Goal: Obtain resource: Download file/media

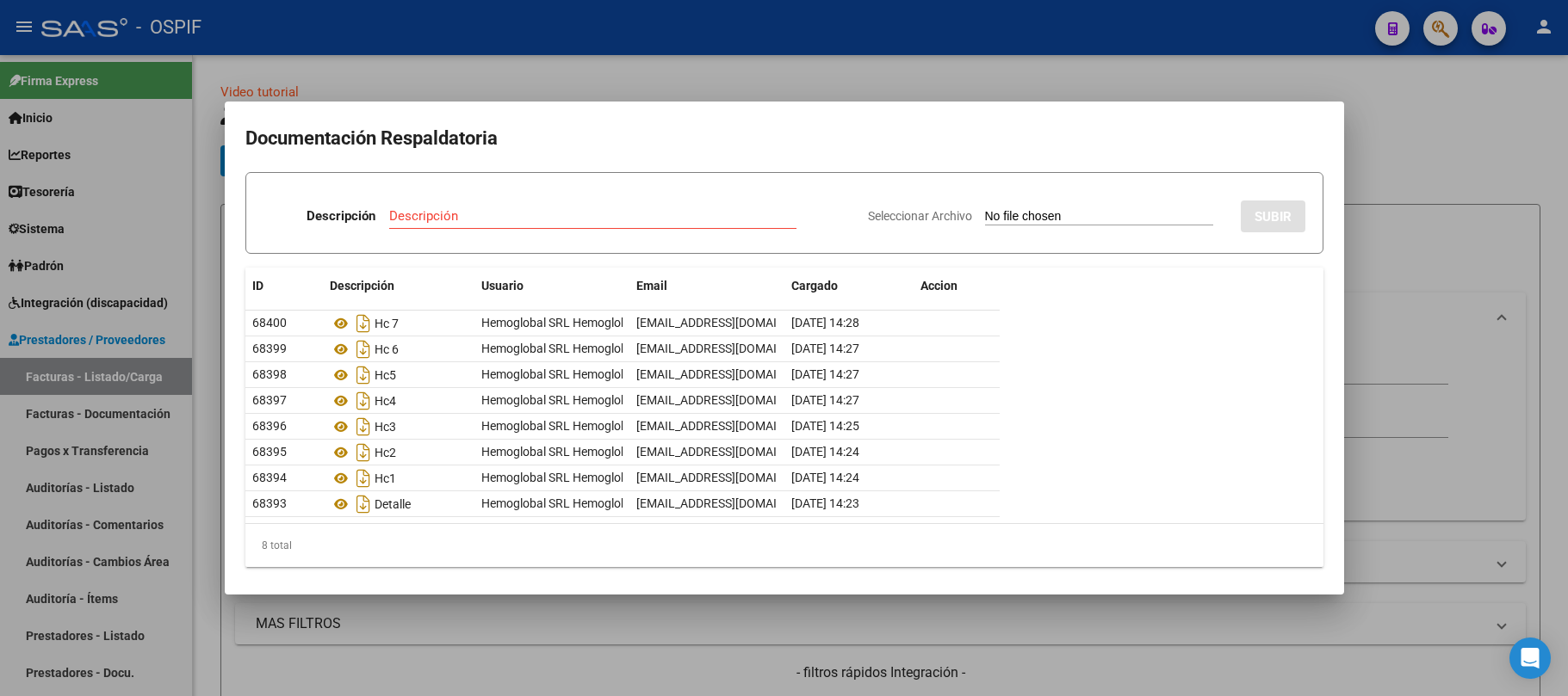
click at [641, 595] on div "Documentación Respaldatoria Descripción Descripción Seleccionar Archivo SUBIR I…" at bounding box center [784, 348] width 1568 height 696
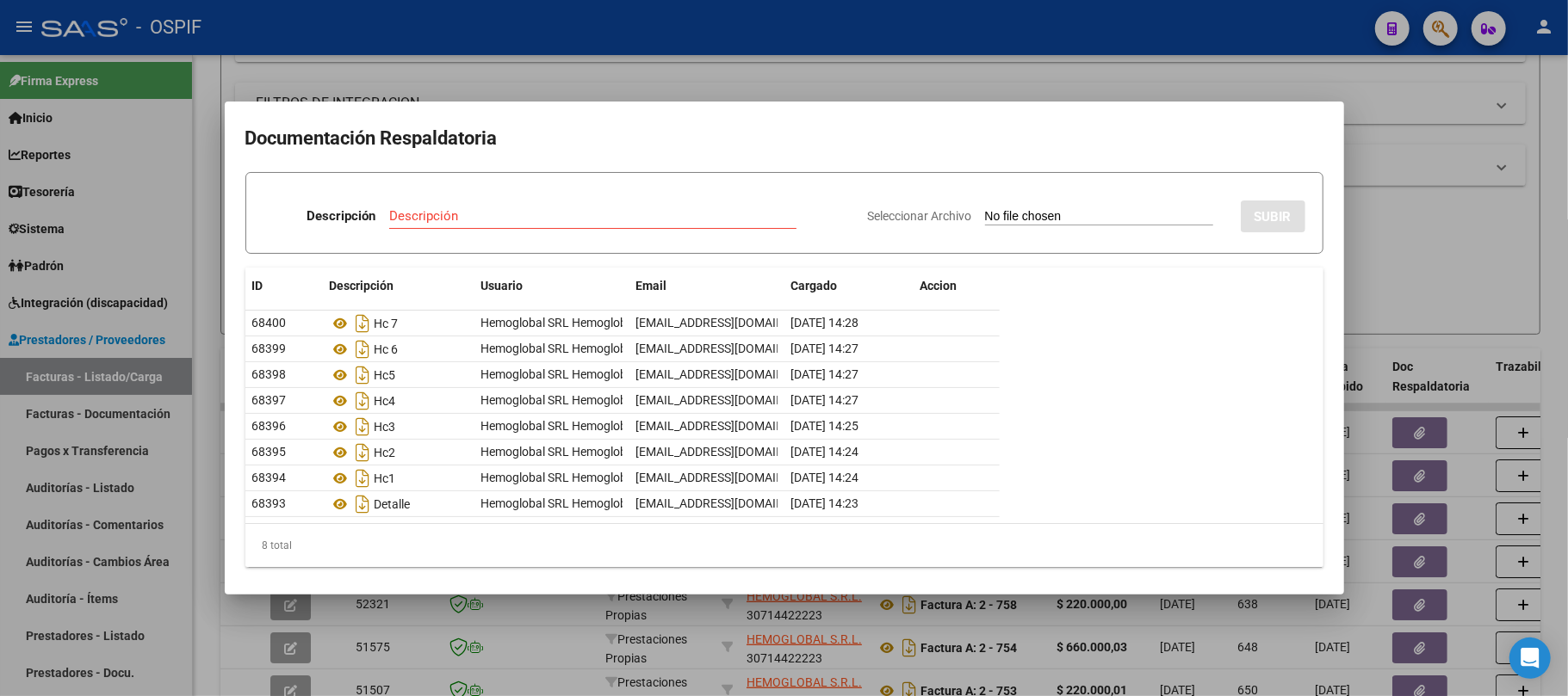
click at [1419, 200] on div at bounding box center [784, 348] width 1568 height 696
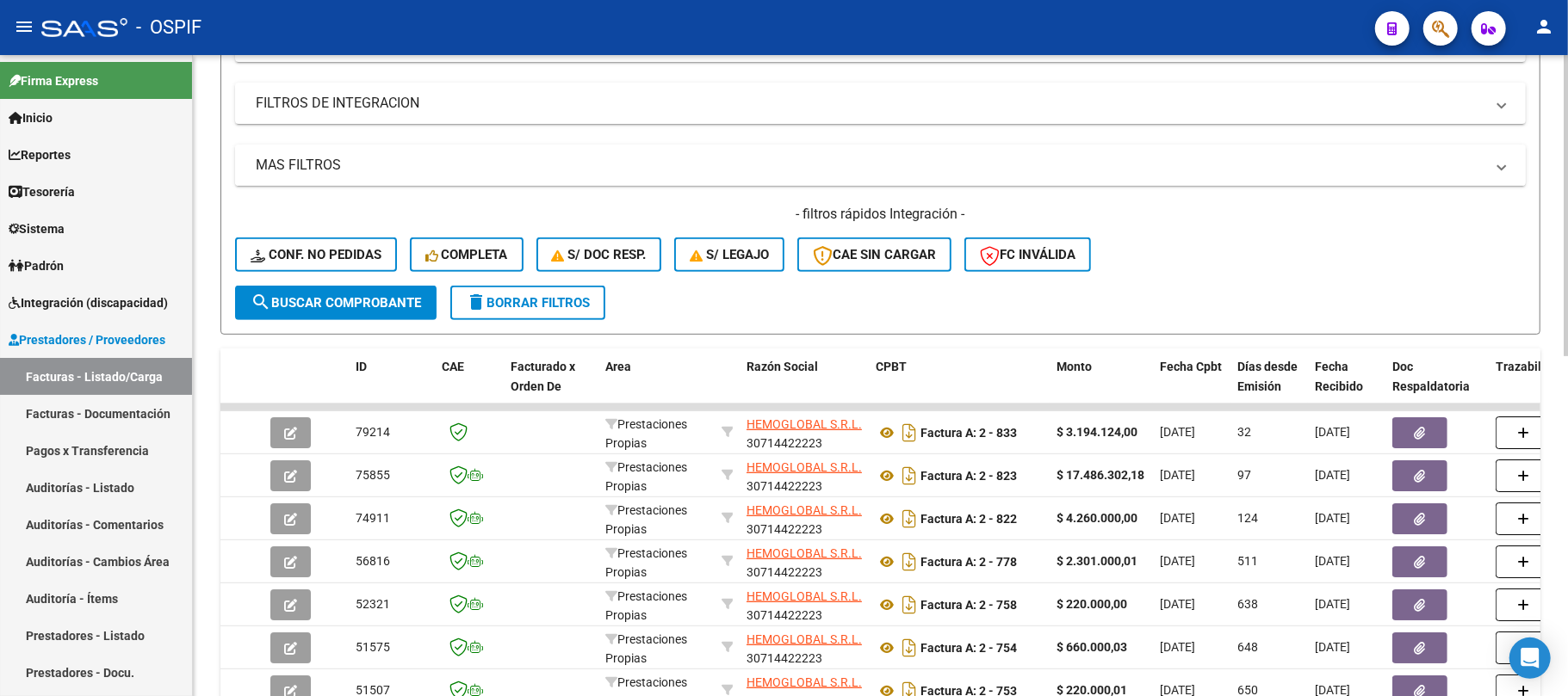
click at [573, 299] on span "delete Borrar Filtros" at bounding box center [527, 303] width 124 height 15
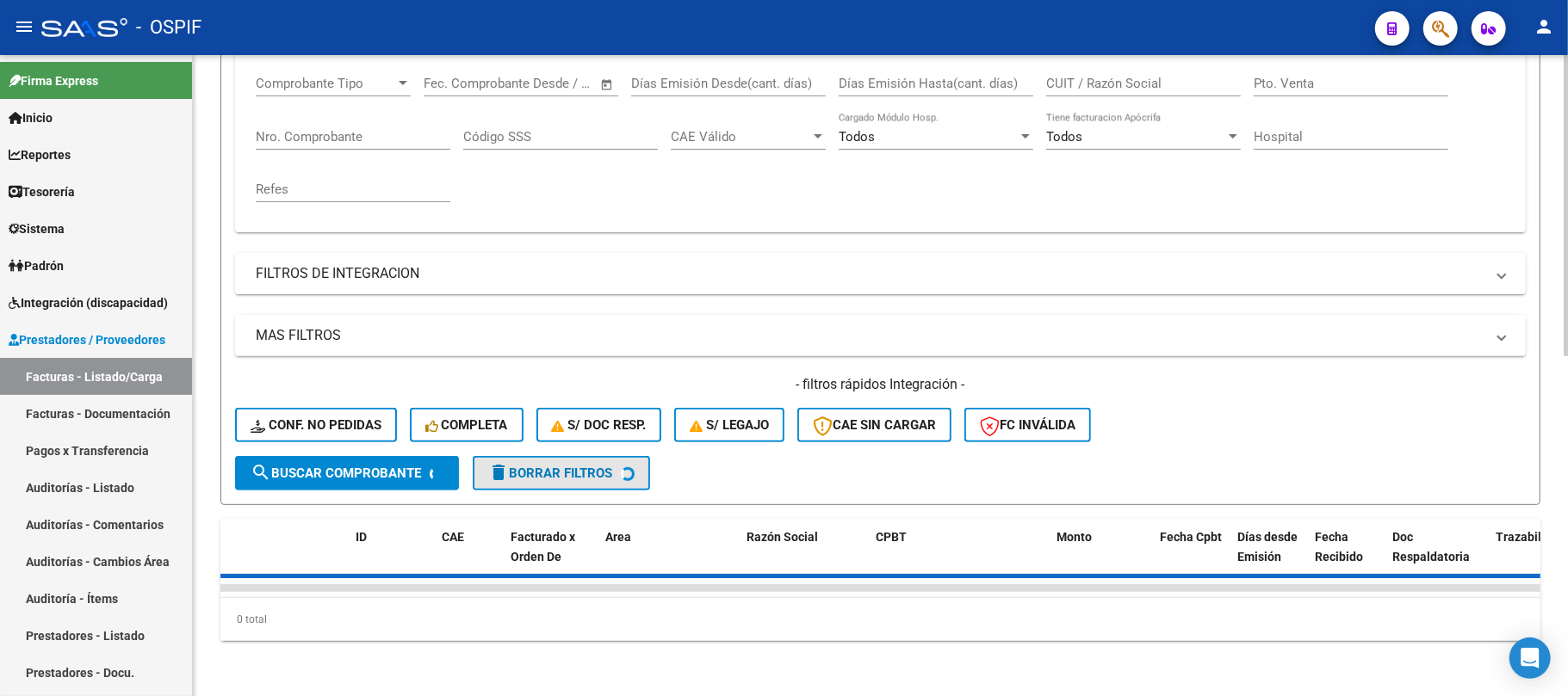
scroll to position [0, 0]
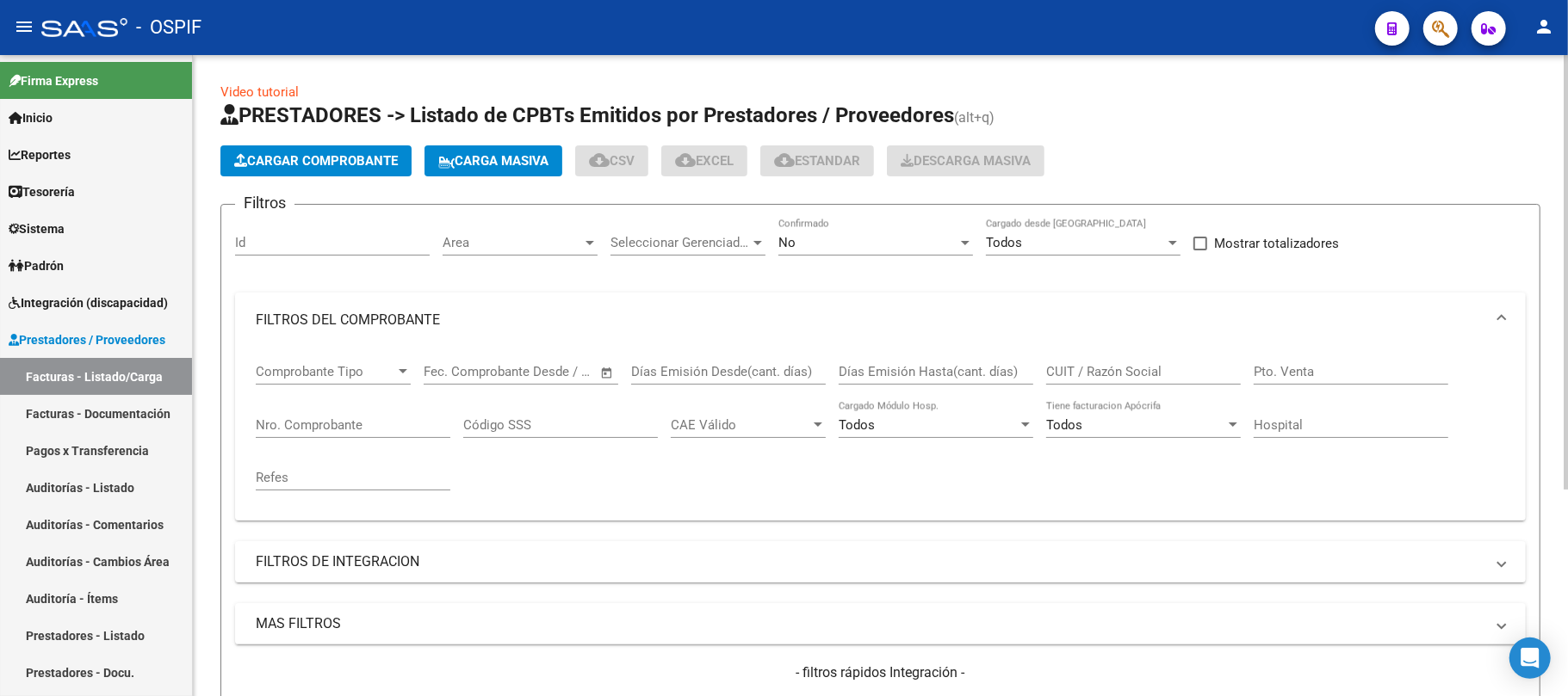
click at [890, 235] on div "No" at bounding box center [867, 242] width 179 height 15
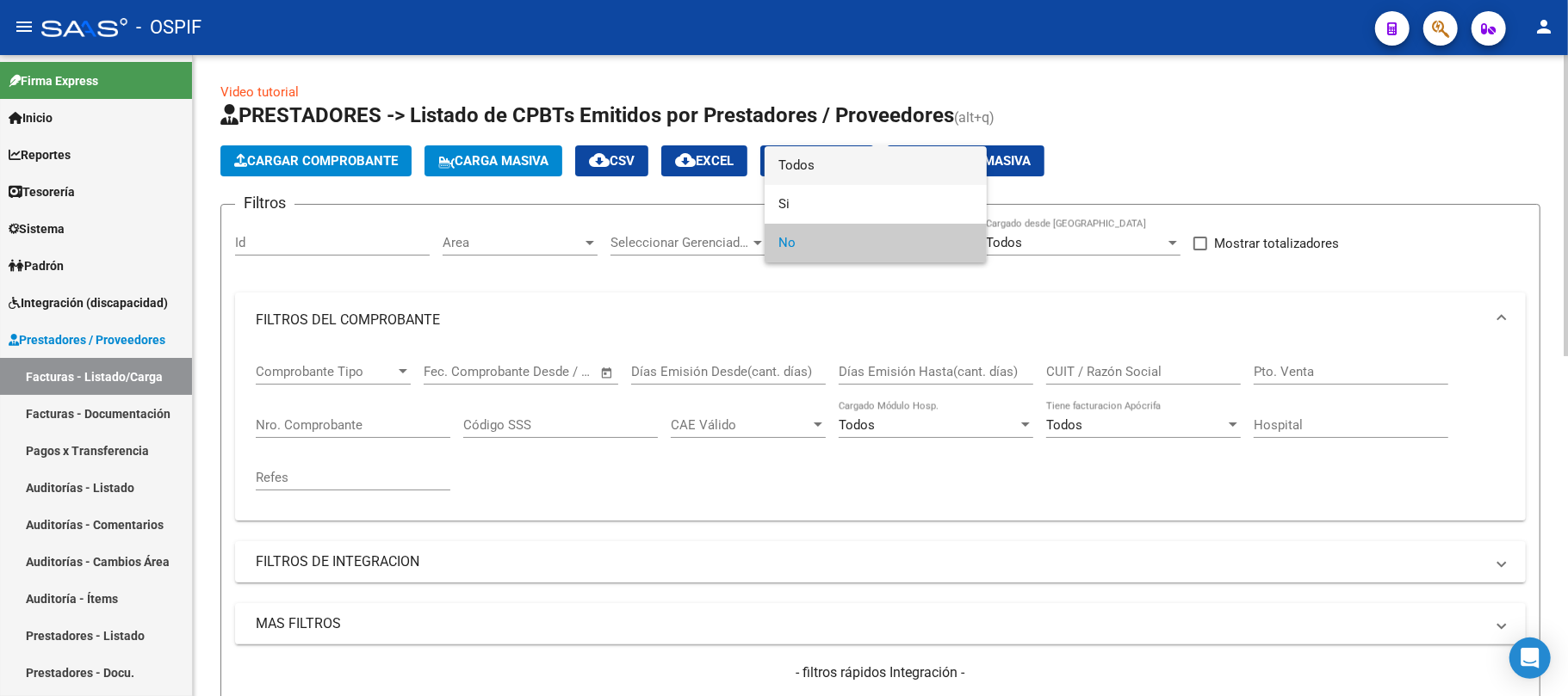
click at [811, 155] on span "Todos" at bounding box center [875, 165] width 195 height 39
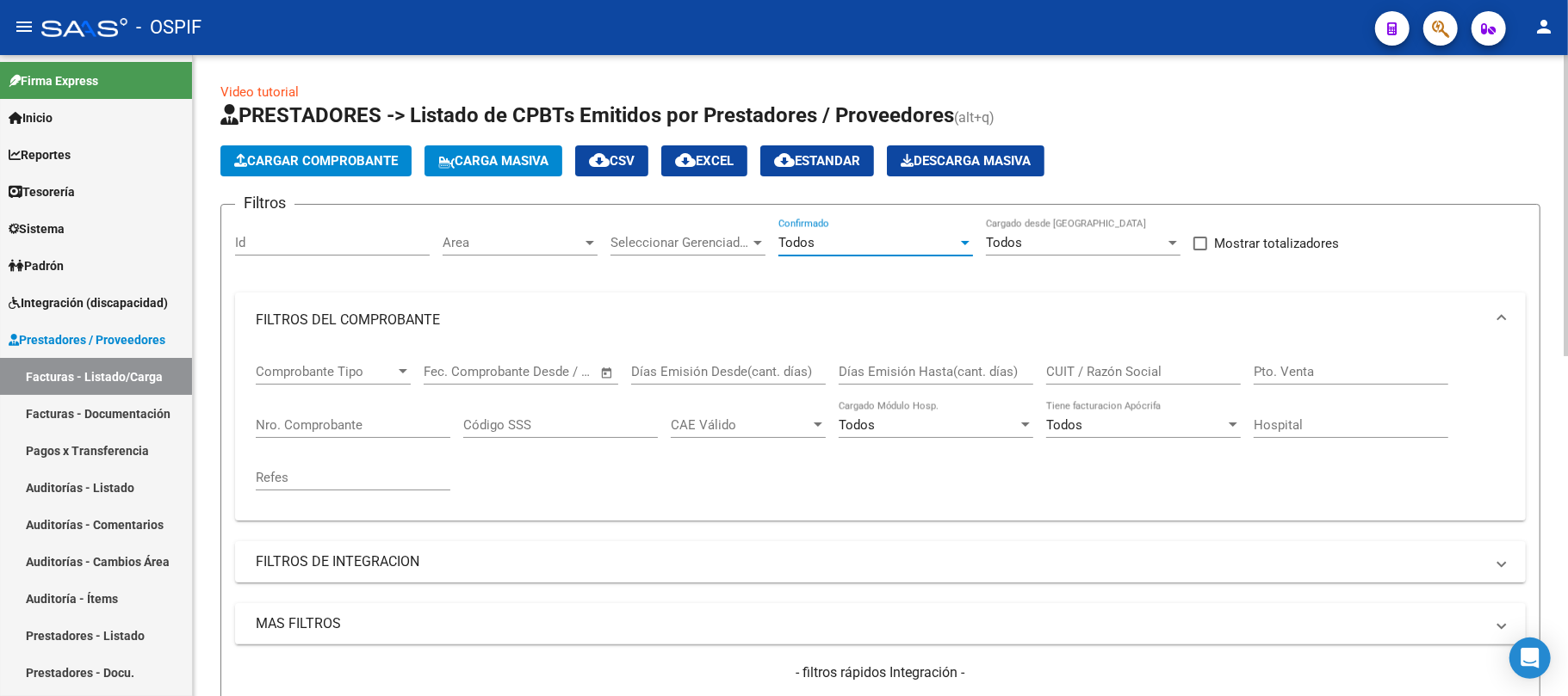
click at [1101, 377] on input "CUIT / Razón Social" at bounding box center [1143, 371] width 195 height 15
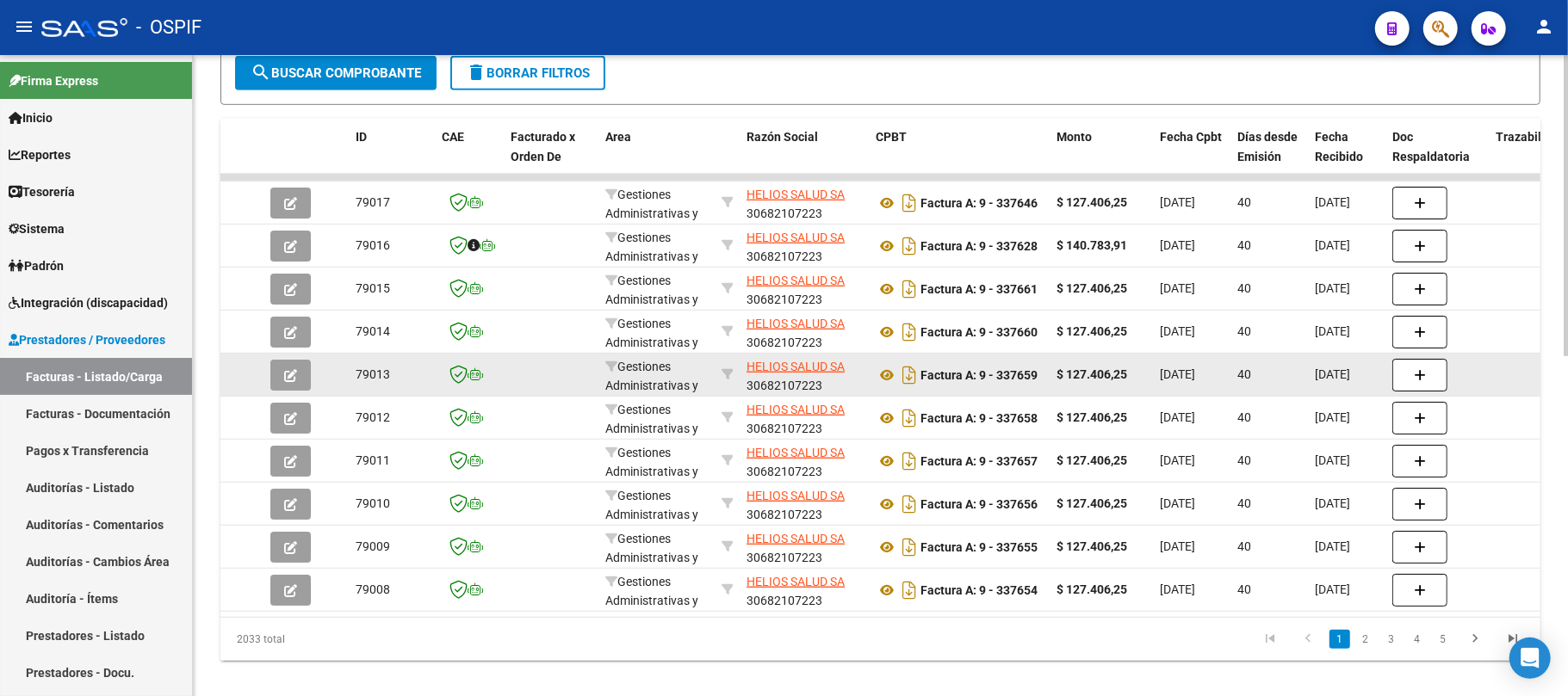
scroll to position [724, 0]
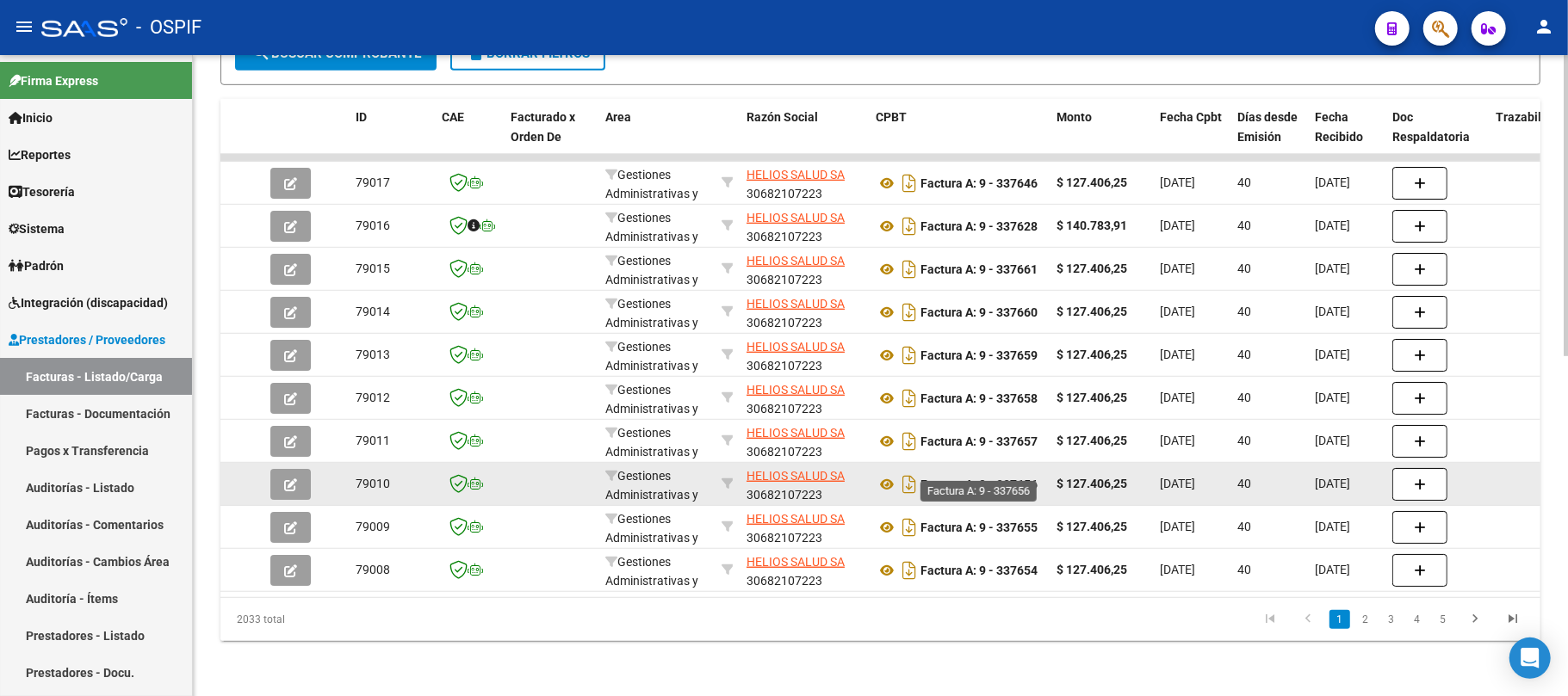
drag, startPoint x: 1016, startPoint y: 470, endPoint x: 993, endPoint y: 472, distance: 23.1
click at [993, 478] on strong "Factura A: 9 - 337656" at bounding box center [978, 484] width 117 height 14
click at [1019, 478] on strong "Factura A: 9 - 337656" at bounding box center [978, 484] width 117 height 14
drag, startPoint x: 1010, startPoint y: 465, endPoint x: 999, endPoint y: 468, distance: 11.4
click at [999, 478] on strong "Factura A: 9 - 337656" at bounding box center [978, 484] width 117 height 14
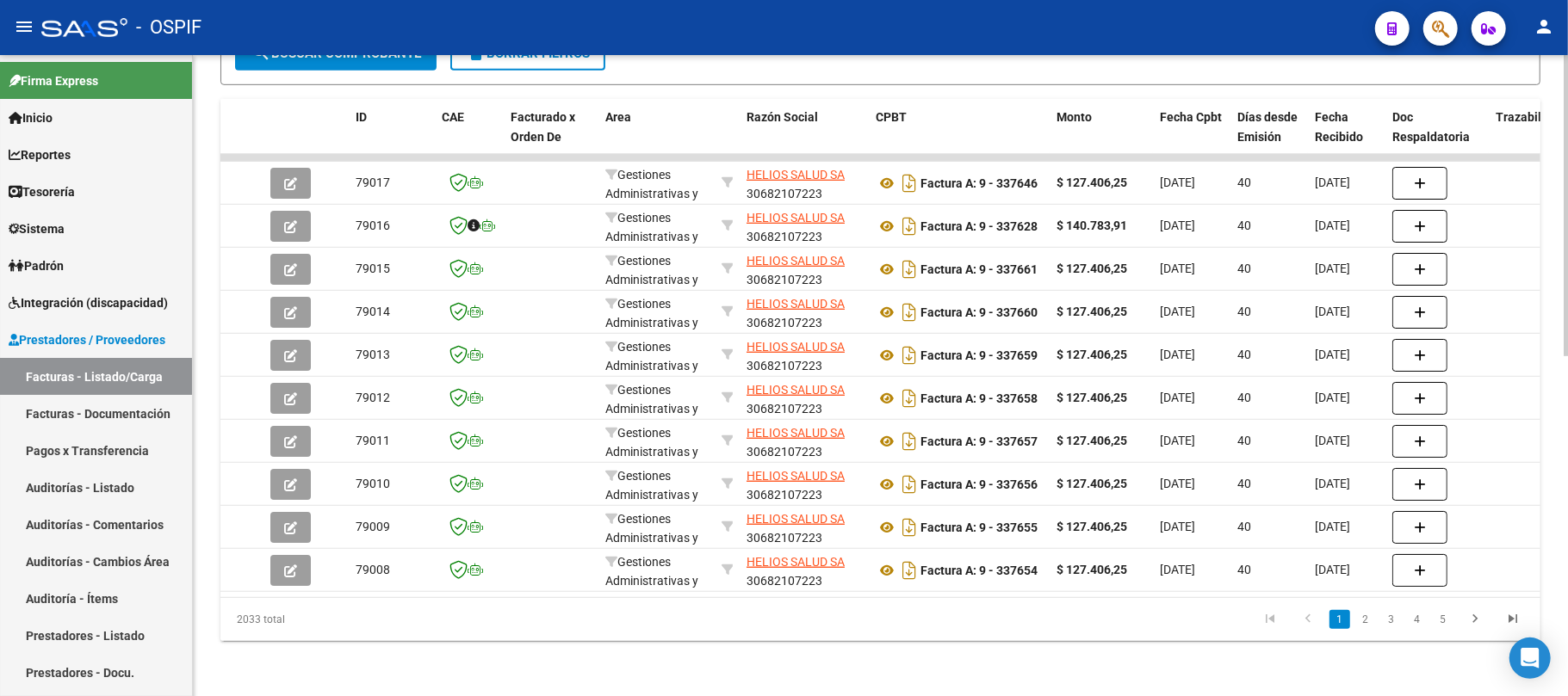
click at [1377, 612] on ul "1 2 3 4 5" at bounding box center [1391, 619] width 281 height 29
click at [1437, 620] on link "5" at bounding box center [1443, 620] width 21 height 19
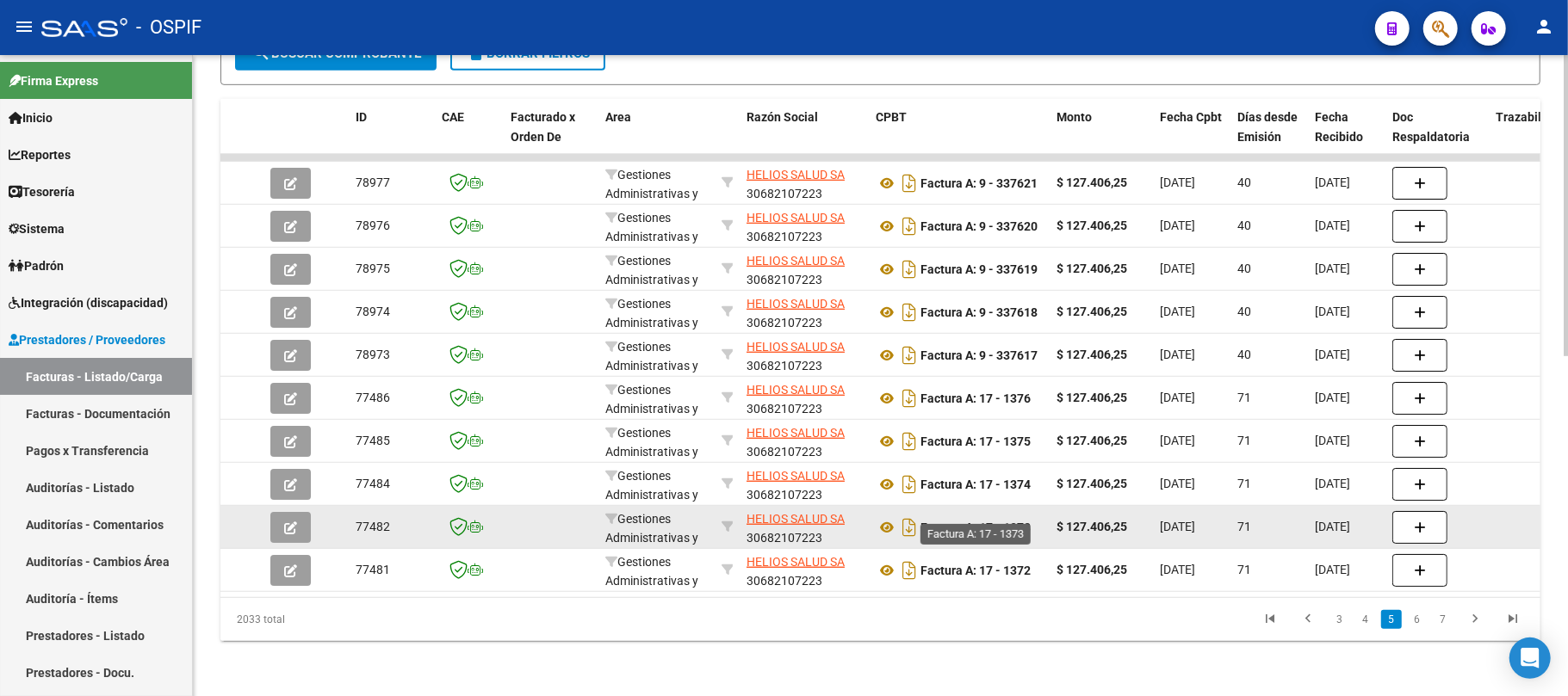
drag, startPoint x: 1020, startPoint y: 503, endPoint x: 1000, endPoint y: 517, distance: 24.4
click at [1000, 520] on strong "Factura A: 17 - 1373" at bounding box center [975, 527] width 110 height 14
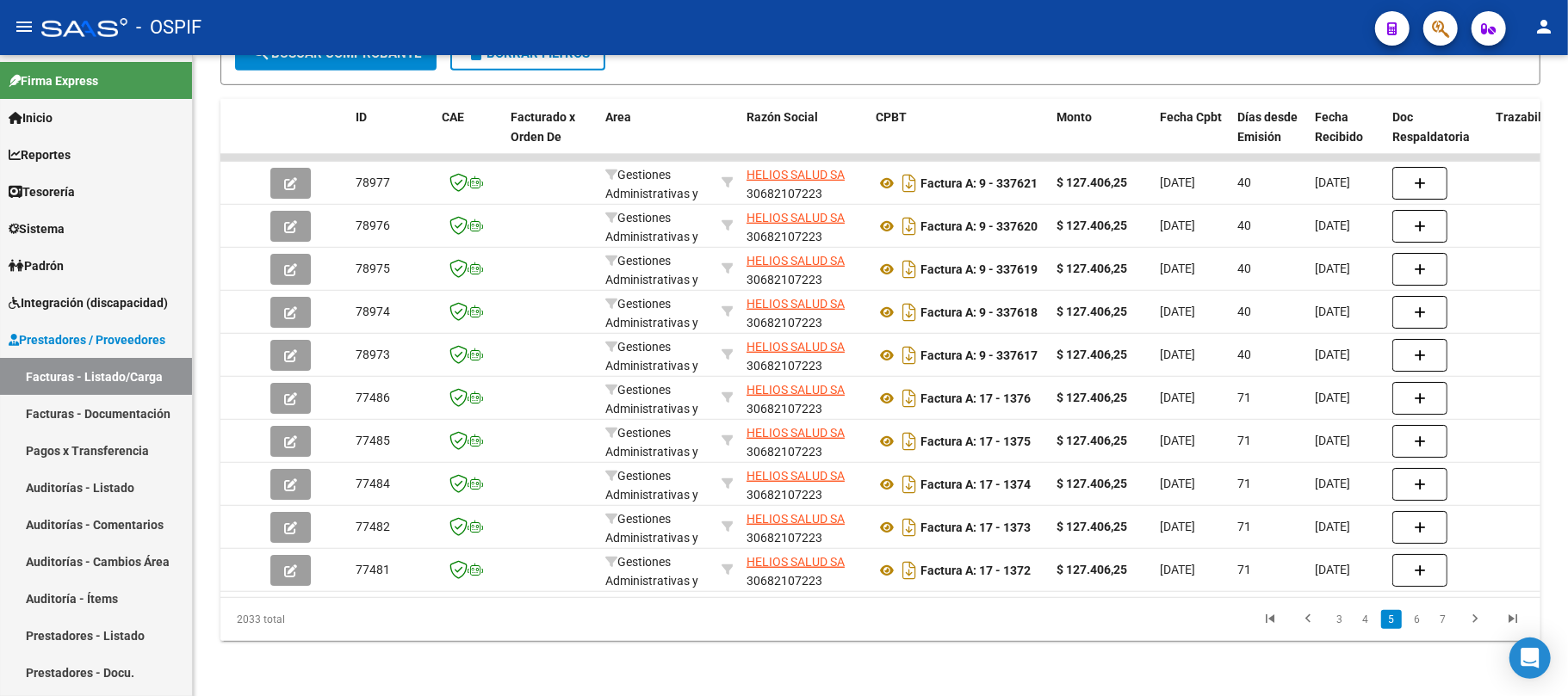
click at [1377, 612] on li "4" at bounding box center [1365, 619] width 26 height 29
click at [1374, 624] on link "4" at bounding box center [1366, 620] width 21 height 19
click at [1407, 628] on li "5" at bounding box center [1417, 619] width 26 height 29
click at [1424, 620] on link "5" at bounding box center [1417, 620] width 21 height 19
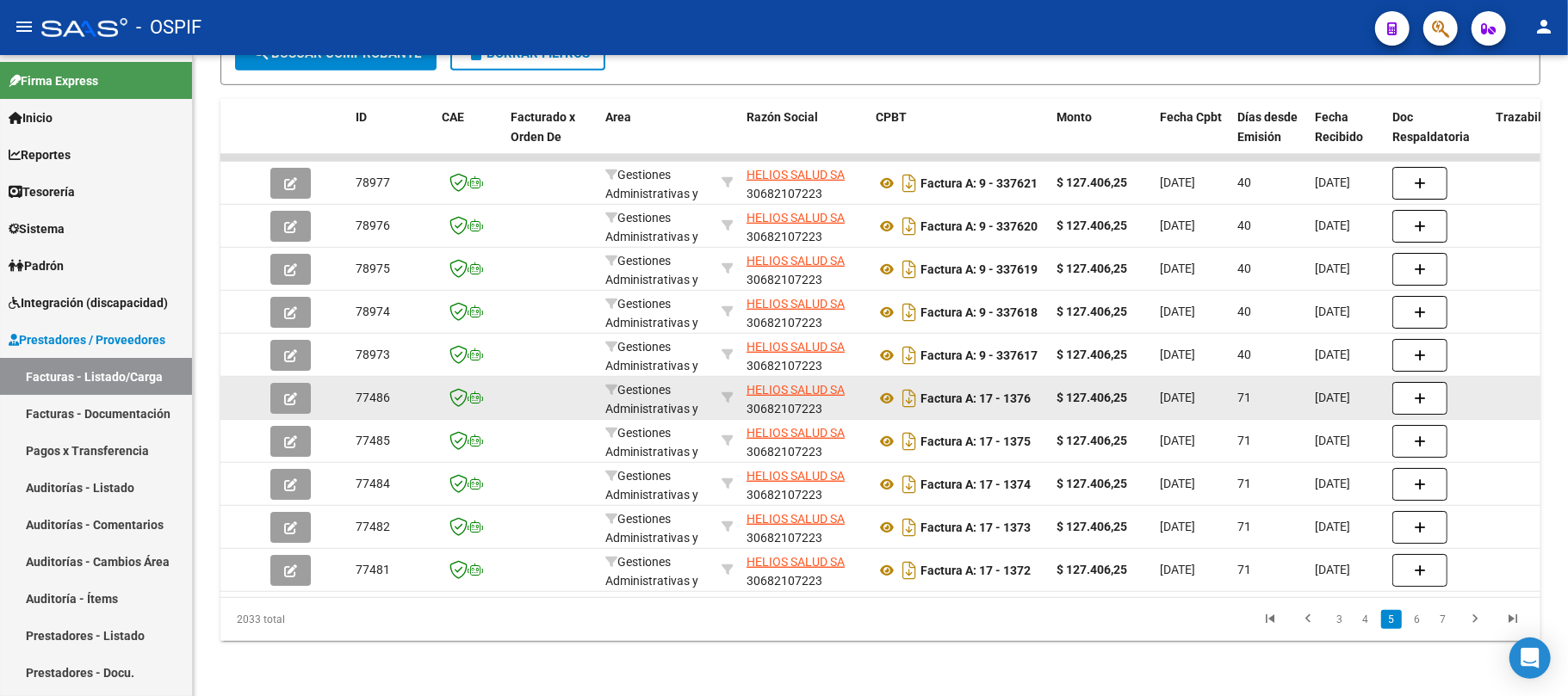
click at [1024, 391] on strong "Factura A: 17 - 1376" at bounding box center [975, 398] width 110 height 14
copy strong "1376"
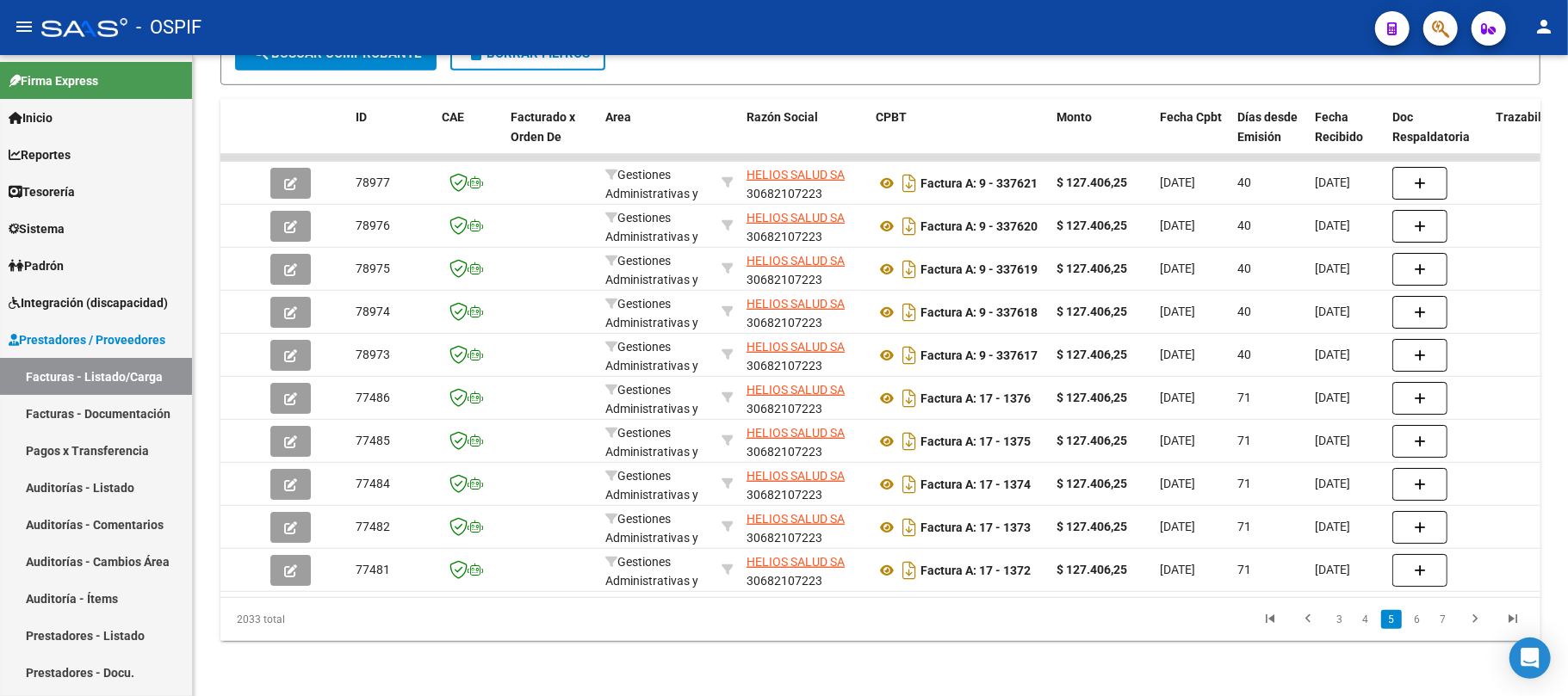
click at [1154, 659] on div "Video tutorial PRESTADORES -> Listado de CPBTs Emitidos por Prestadores / Prove…" at bounding box center [880, 21] width 1375 height 1349
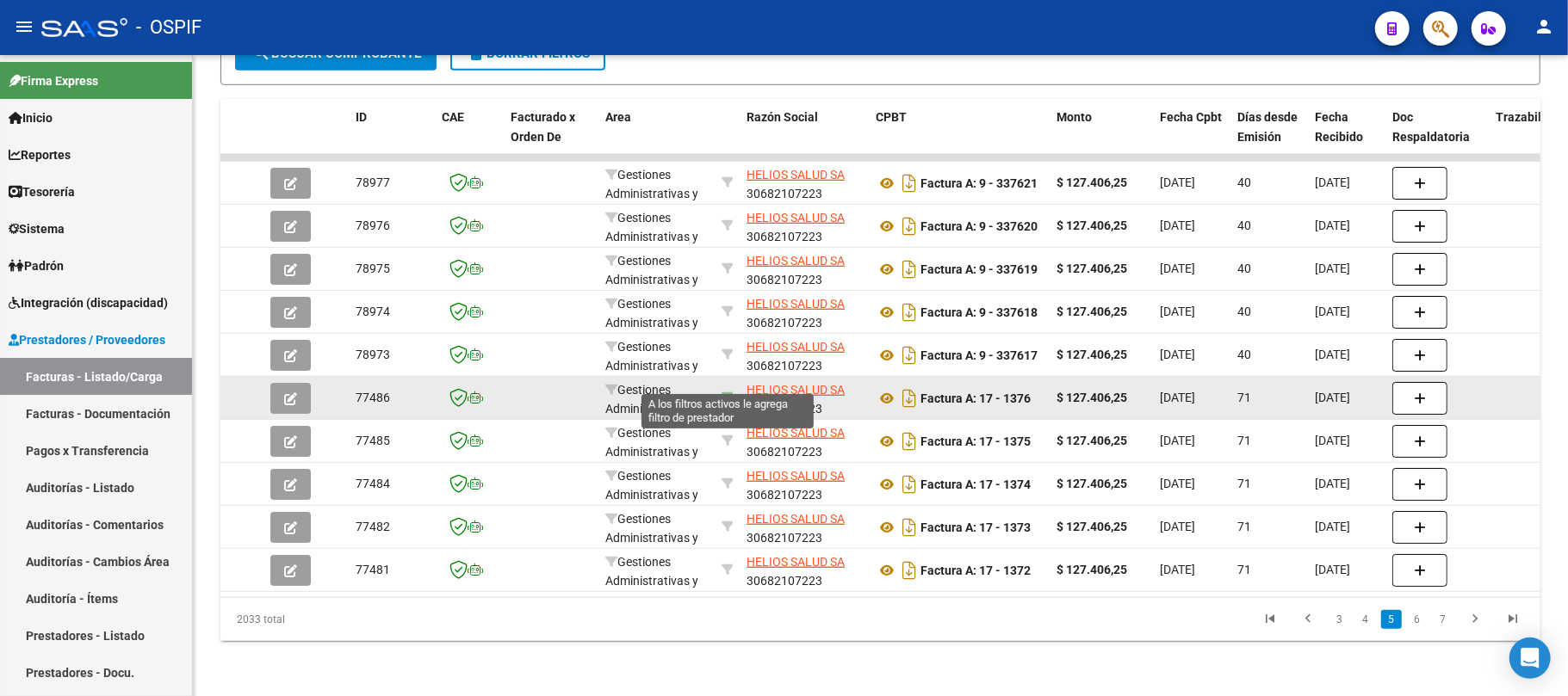
click at [723, 391] on icon at bounding box center [727, 397] width 12 height 12
type input "30682107223"
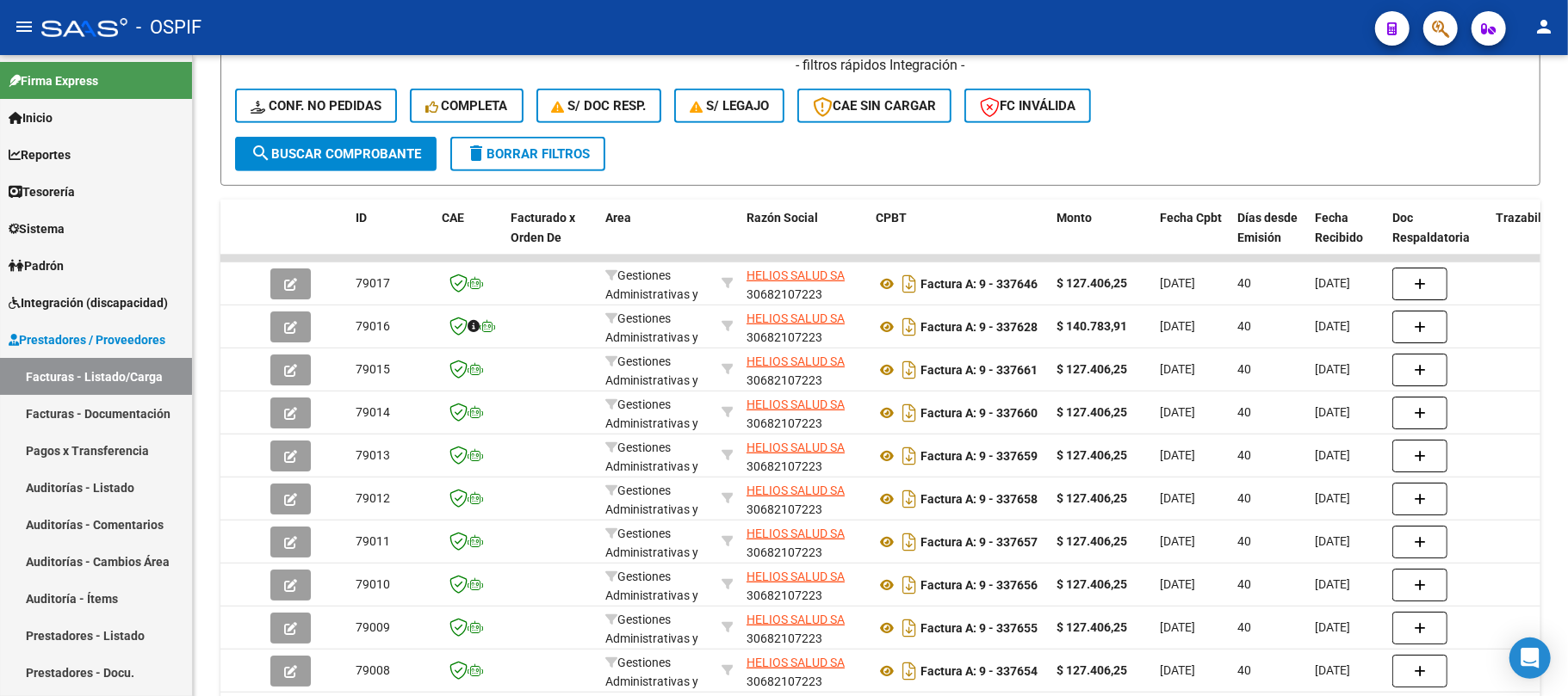
scroll to position [36, 0]
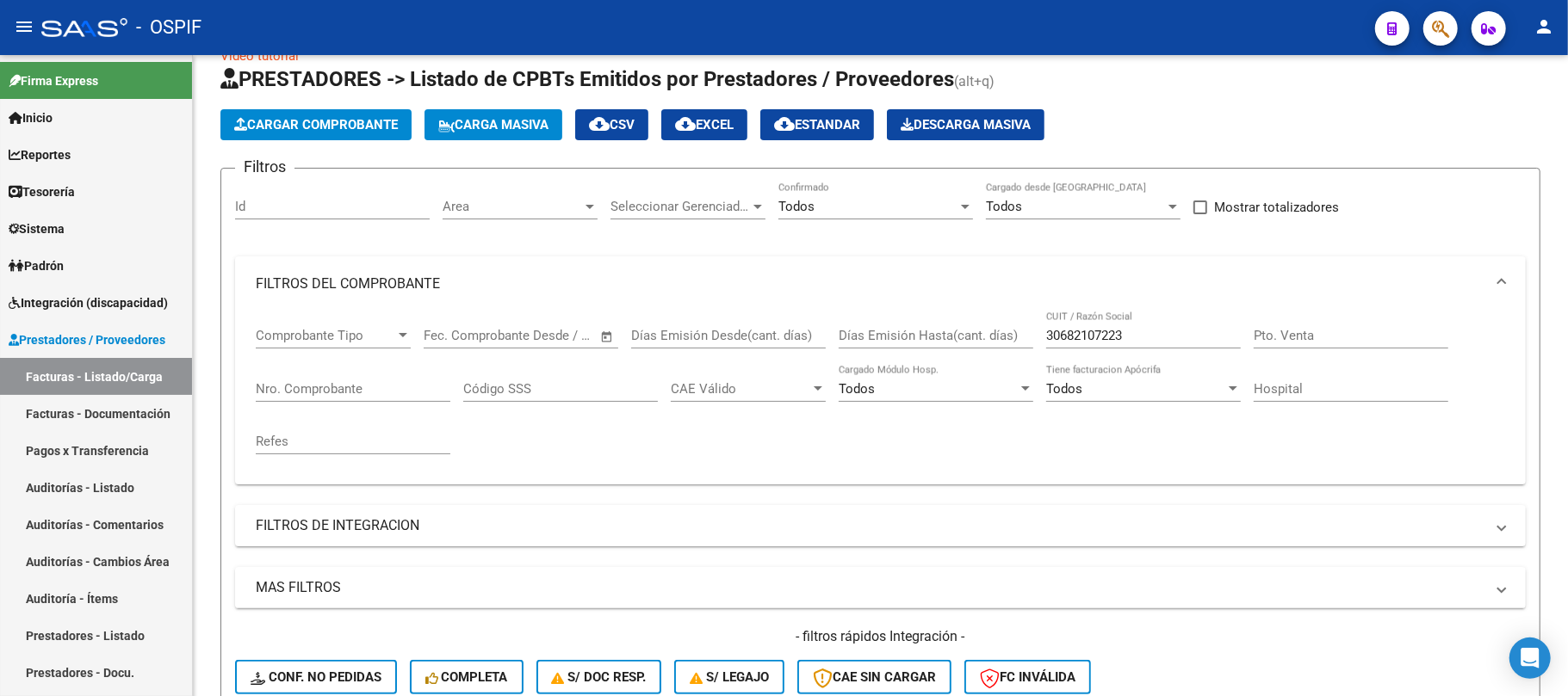
click at [409, 382] on input "Nro. Comprobante" at bounding box center [352, 389] width 195 height 15
click at [1106, 334] on input "30682107223" at bounding box center [1143, 335] width 195 height 15
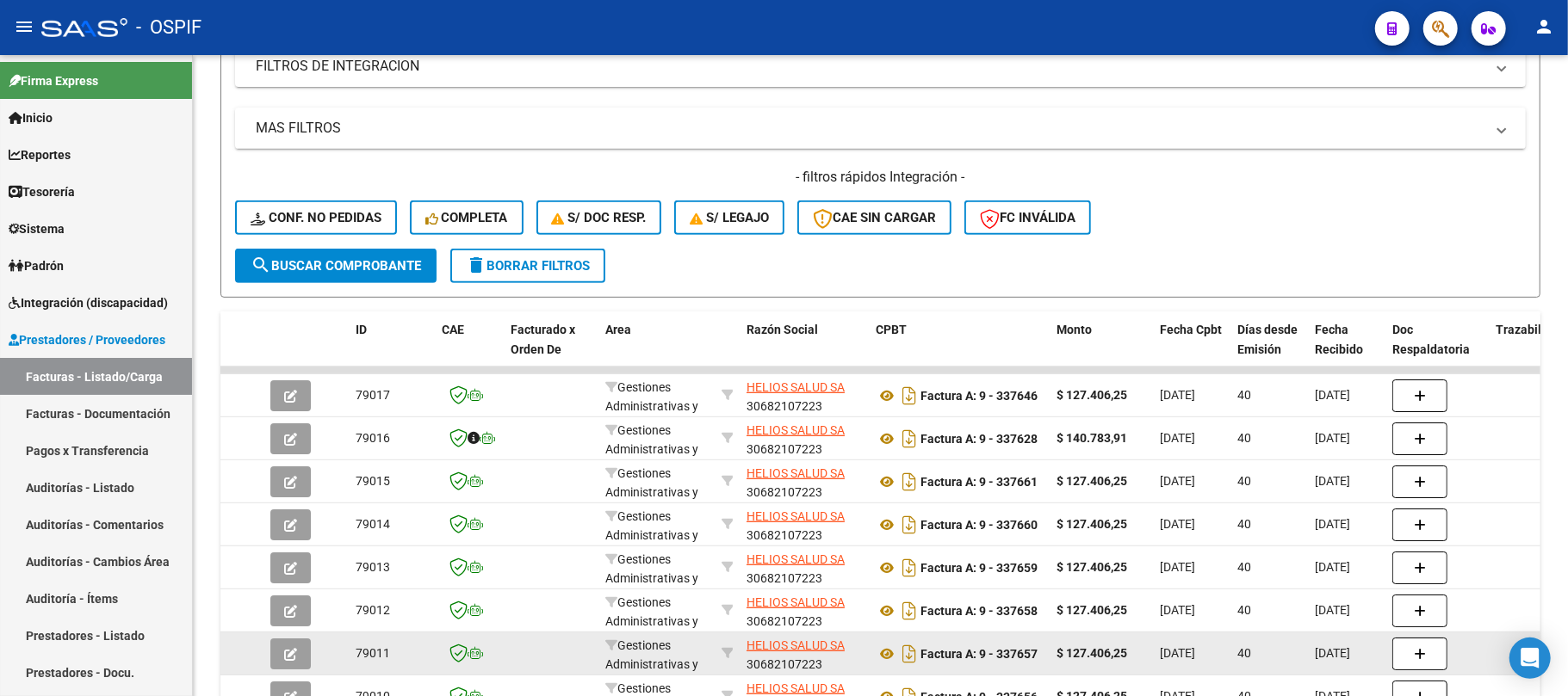
scroll to position [724, 0]
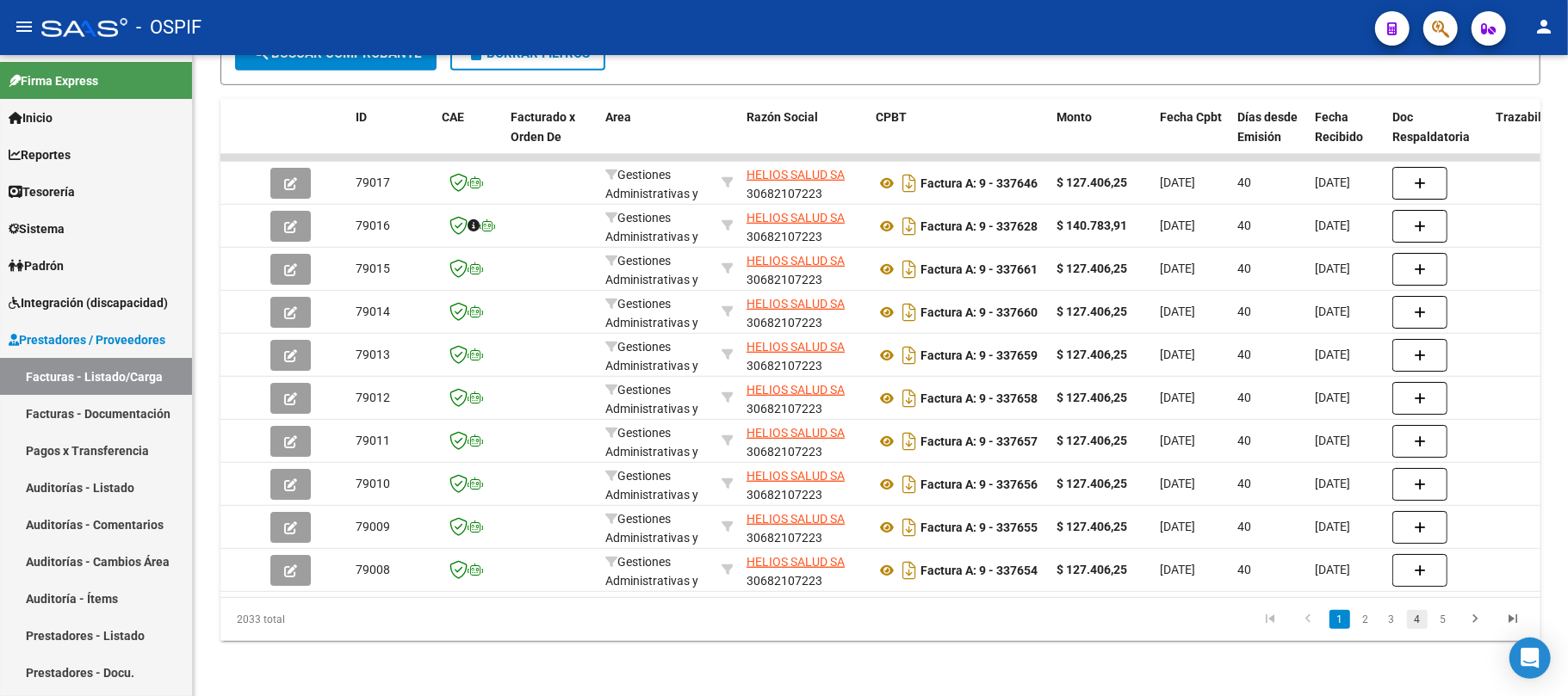
click at [1408, 625] on link "4" at bounding box center [1417, 620] width 21 height 19
click at [1423, 624] on link "5" at bounding box center [1417, 620] width 21 height 19
click at [1369, 623] on link "4" at bounding box center [1366, 620] width 21 height 19
click at [1413, 618] on link "5" at bounding box center [1417, 620] width 21 height 19
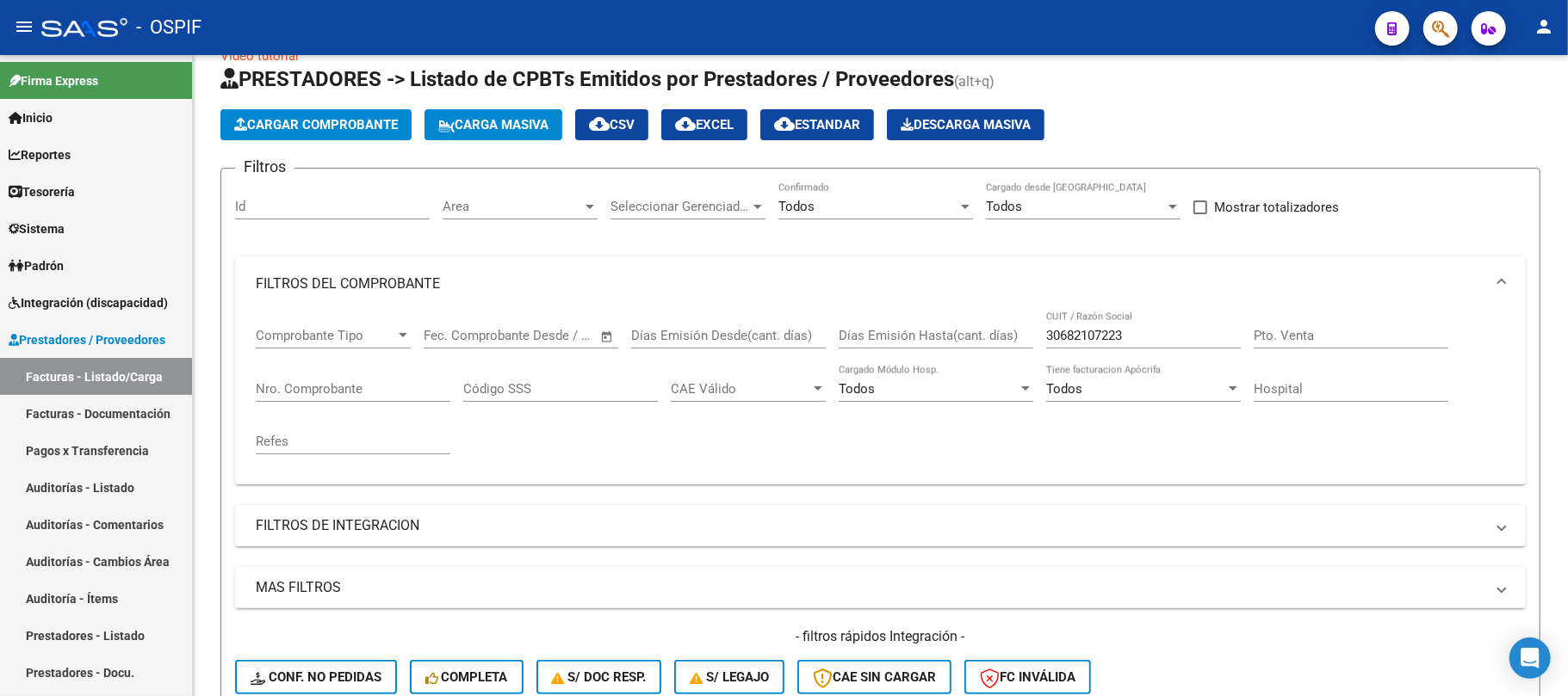
click at [520, 328] on input "text" at bounding box center [551, 335] width 84 height 15
click at [621, 382] on button "Previous month" at bounding box center [622, 385] width 34 height 34
click at [621, 384] on button "Previous month" at bounding box center [622, 385] width 34 height 34
click at [621, 389] on button "Previous month" at bounding box center [622, 385] width 34 height 34
click at [628, 390] on span "Previous month" at bounding box center [622, 385] width 34 height 34
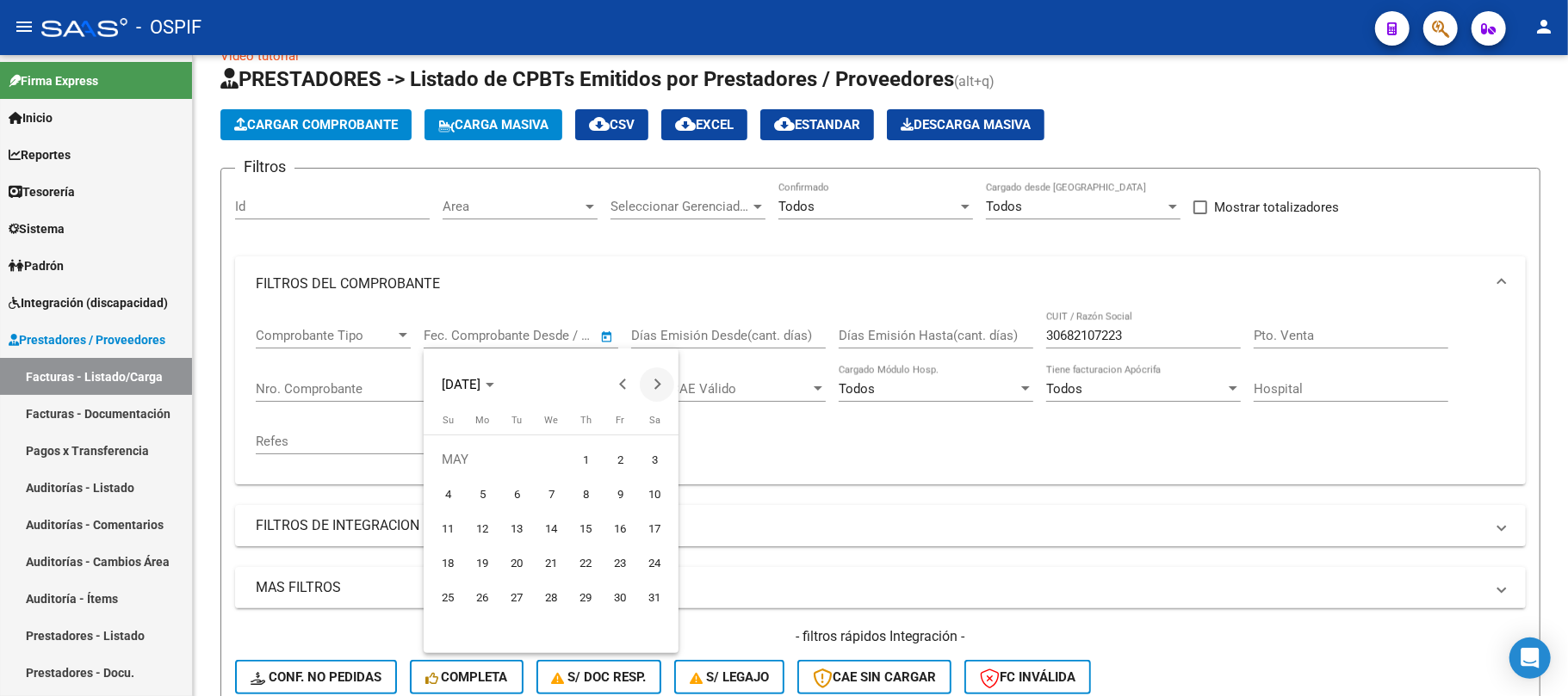
click at [656, 387] on button "Next month" at bounding box center [657, 385] width 34 height 34
click at [494, 625] on span "30" at bounding box center [482, 631] width 31 height 31
type input "[DATE]"
click at [494, 625] on span "30" at bounding box center [482, 631] width 31 height 31
type input "[DATE]"
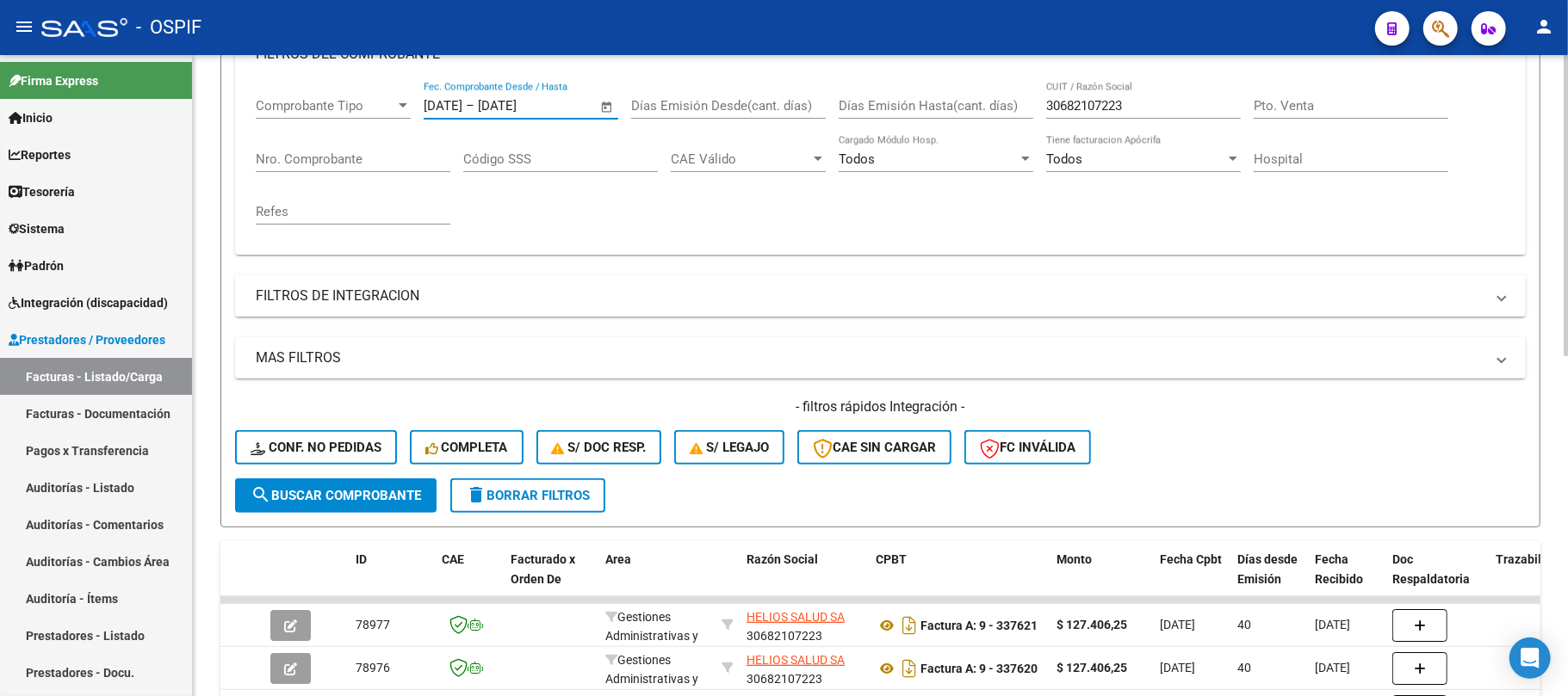
click at [398, 488] on span "search Buscar Comprobante" at bounding box center [335, 496] width 170 height 15
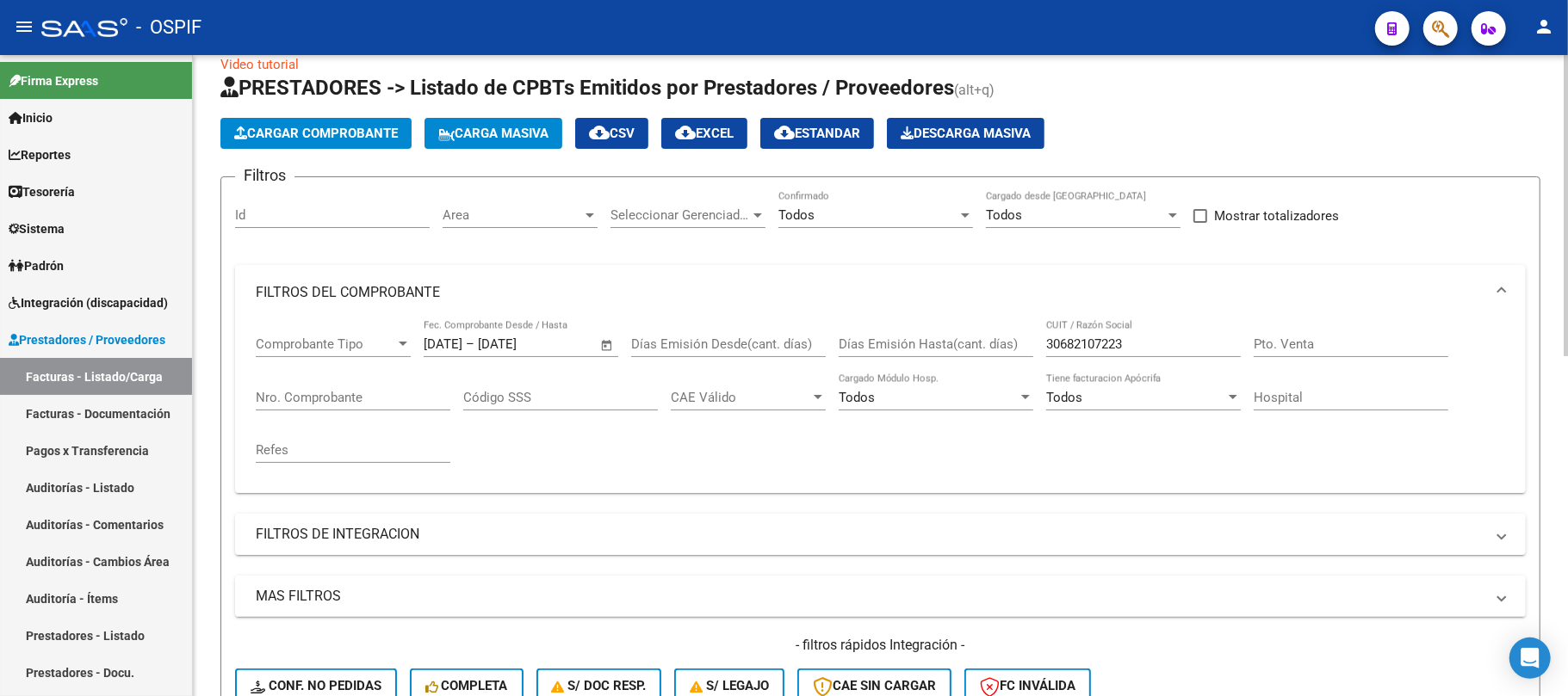
scroll to position [0, 0]
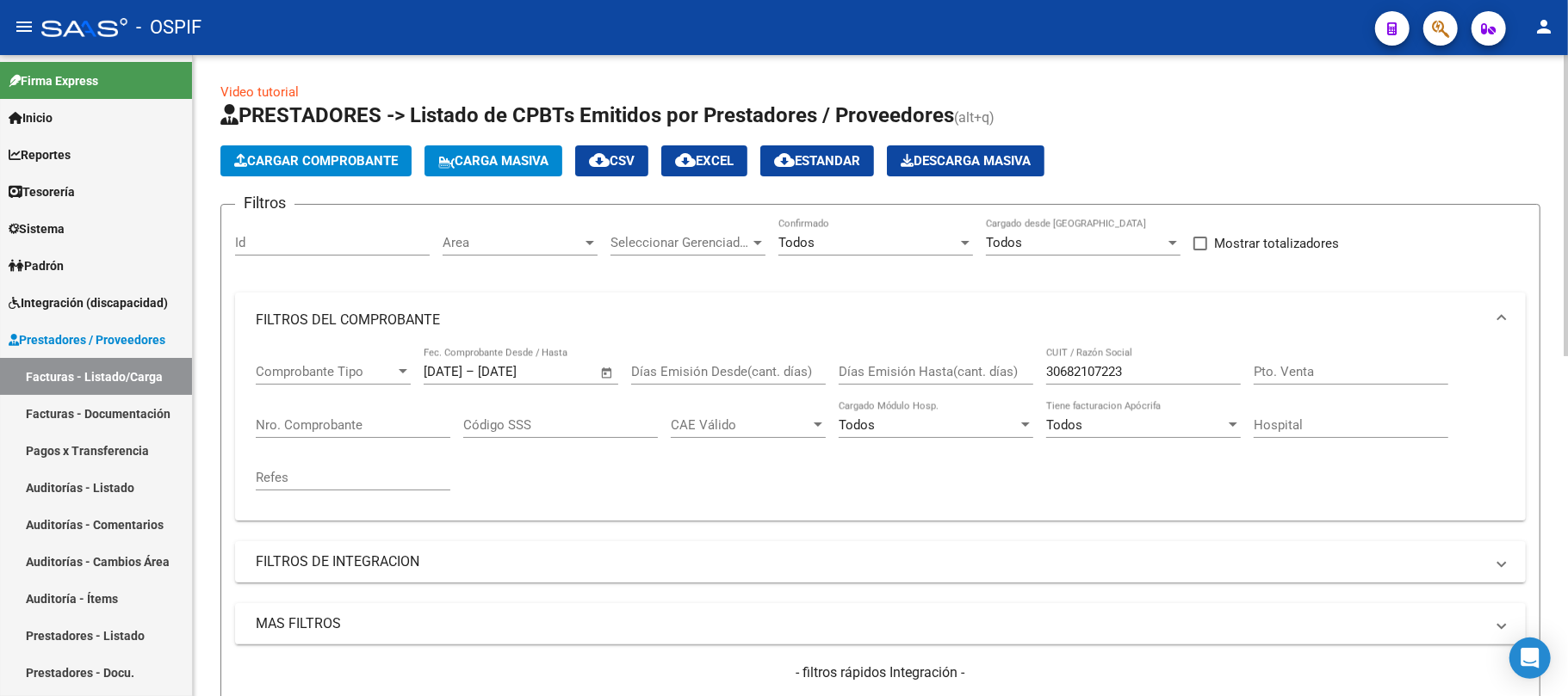
click at [720, 156] on span "cloud_download EXCEL" at bounding box center [705, 160] width 59 height 15
